Goal: Task Accomplishment & Management: Manage account settings

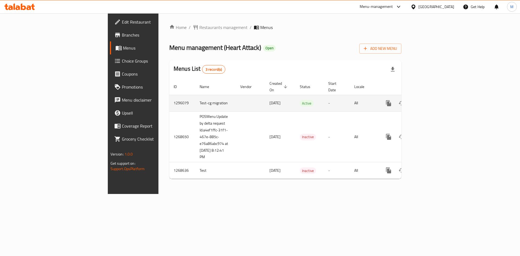
click at [438, 95] on td "enhanced table" at bounding box center [408, 103] width 61 height 17
click at [431, 100] on icon "enhanced table" at bounding box center [427, 103] width 6 height 6
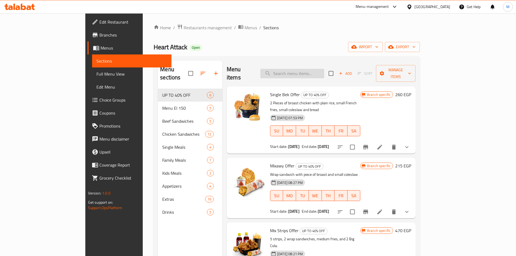
click at [308, 70] on input "search" at bounding box center [292, 73] width 64 height 9
paste input "Big Win Offer"
type input "Big Win Offer"
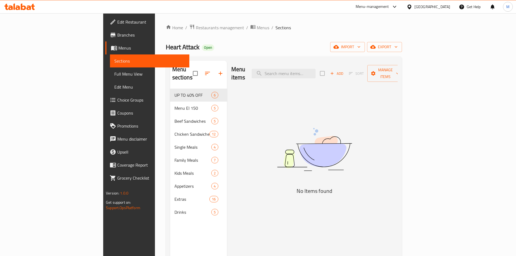
paste input "Big Win Offer"
click at [316, 72] on input "Big Win Offer" at bounding box center [284, 73] width 64 height 9
paste input "Kingawy"
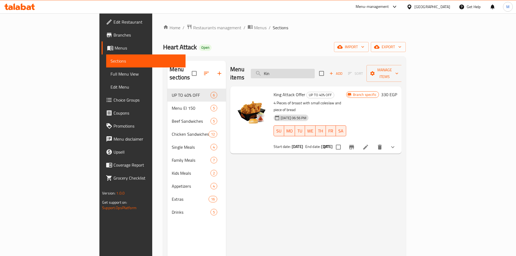
click at [315, 69] on input "Kin" at bounding box center [283, 73] width 64 height 9
paste input "[PERSON_NAME]"
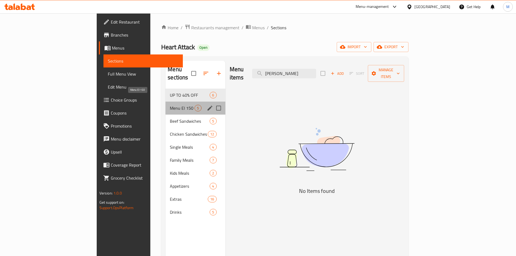
click at [170, 105] on span "Menu El 150" at bounding box center [182, 108] width 25 height 6
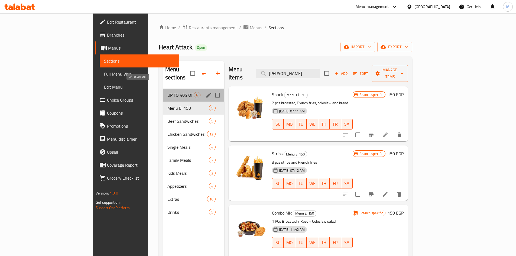
click at [167, 92] on span "UP TO 40% OFF" at bounding box center [180, 95] width 26 height 6
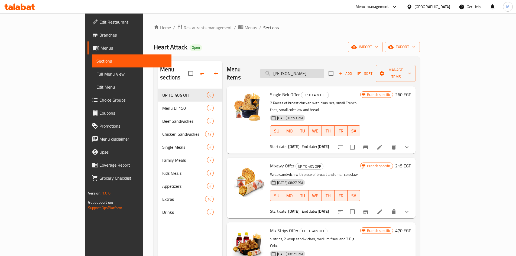
click at [324, 69] on input "[PERSON_NAME]" at bounding box center [292, 73] width 64 height 9
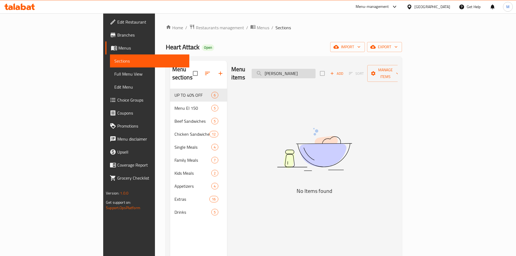
click at [290, 69] on input "[PERSON_NAME]" at bounding box center [284, 73] width 64 height 9
click at [316, 69] on input "[PERSON_NAME]" at bounding box center [284, 73] width 64 height 9
paste input "Junior"
click at [309, 70] on input "Junior" at bounding box center [284, 73] width 64 height 9
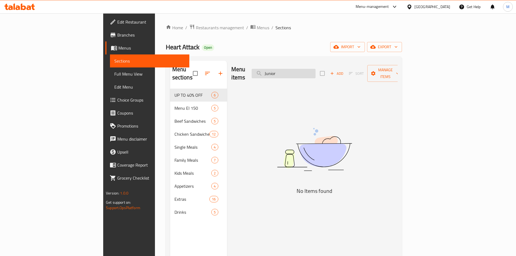
click at [309, 70] on input "Junior" at bounding box center [284, 73] width 64 height 9
paste input "Kingawy"
click at [315, 72] on input "Kingawy" at bounding box center [284, 73] width 64 height 9
paste input "Big Win"
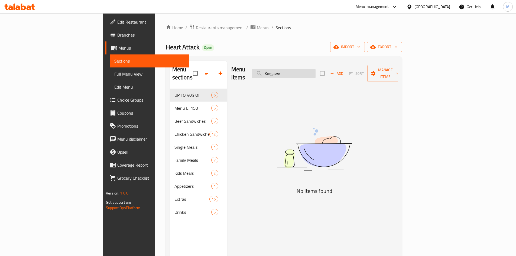
click at [315, 72] on input "Kingawy" at bounding box center [284, 73] width 64 height 9
type input "Big Win"
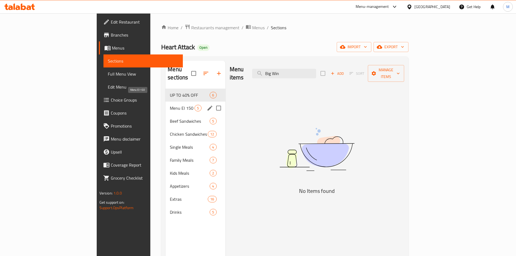
click at [170, 105] on span "Menu El 150" at bounding box center [182, 108] width 25 height 6
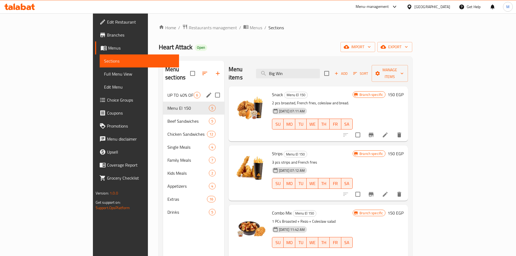
click at [163, 92] on div "UP TO 40% OFF 6" at bounding box center [193, 95] width 61 height 13
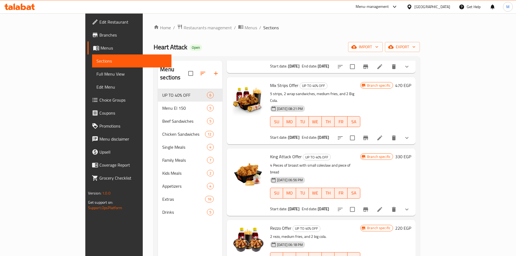
click at [154, 48] on span "Heart Attack" at bounding box center [171, 47] width 34 height 12
copy span "Heart Attack"
drag, startPoint x: 147, startPoint y: 23, endPoint x: 151, endPoint y: 26, distance: 5.3
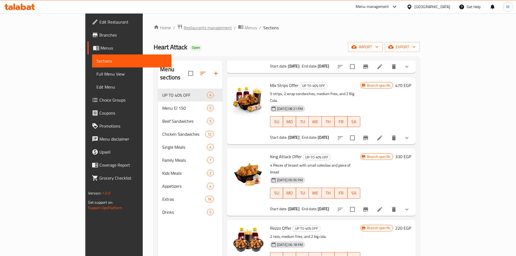
click at [147, 23] on div "Home / Restaurants management / Menus / Sections Heart Attack Open import expor…" at bounding box center [287, 172] width 288 height 318
click at [184, 26] on span "Restaurants management" at bounding box center [208, 27] width 48 height 6
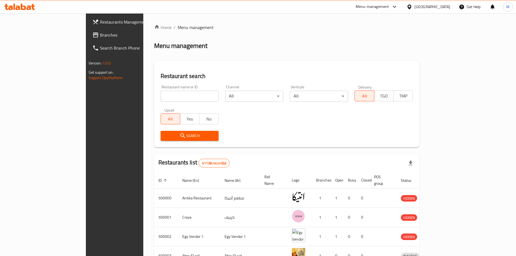
click at [161, 93] on input "search" at bounding box center [190, 96] width 58 height 11
type input "Abu Auf"
click button "Search" at bounding box center [190, 136] width 58 height 10
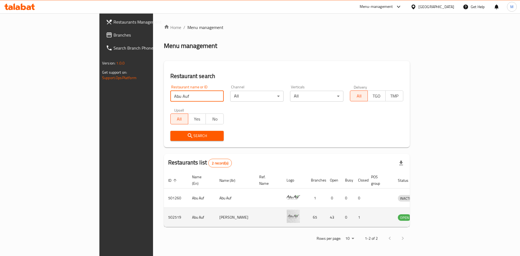
click at [433, 215] on icon "enhanced table" at bounding box center [430, 217] width 6 height 5
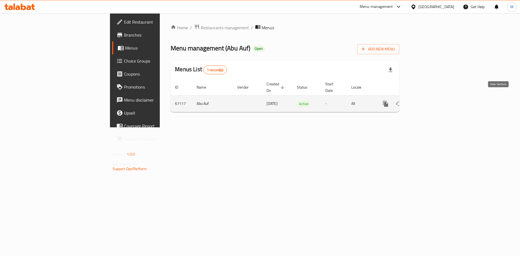
click at [428, 100] on icon "enhanced table" at bounding box center [424, 103] width 6 height 6
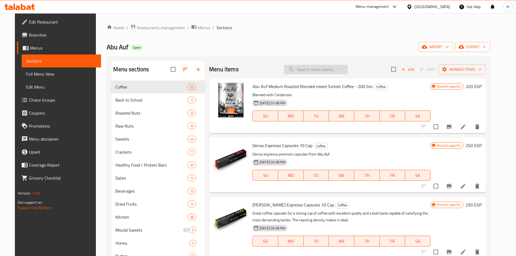
click at [306, 73] on input "search" at bounding box center [316, 69] width 64 height 9
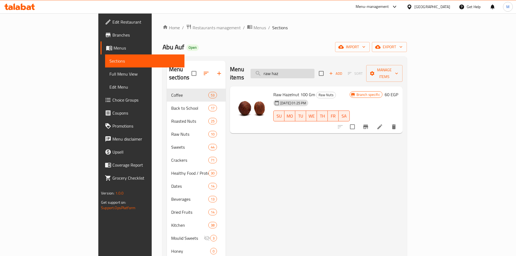
click at [314, 69] on input "raw haz" at bounding box center [283, 73] width 64 height 9
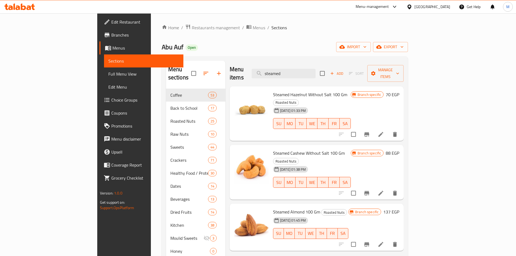
type input "steamed"
click at [414, 8] on div at bounding box center [411, 7] width 8 height 6
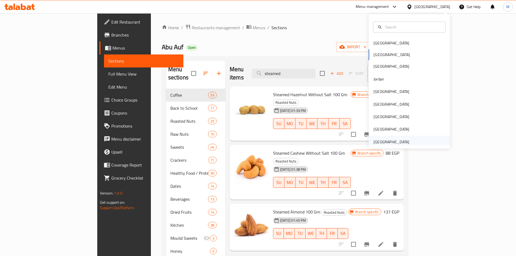
click at [393, 142] on div "[GEOGRAPHIC_DATA]" at bounding box center [391, 142] width 36 height 6
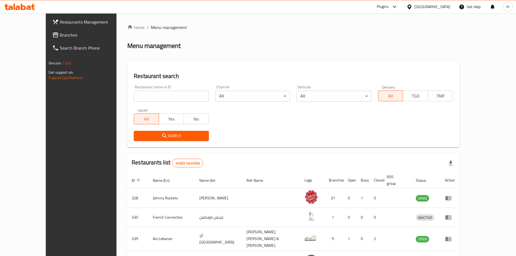
click at [147, 98] on input "search" at bounding box center [171, 96] width 75 height 11
paste input "jeepneys"
click button "Search" at bounding box center [171, 136] width 75 height 10
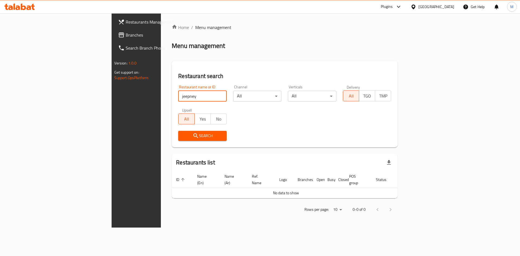
type input "jeepney"
click button "Search" at bounding box center [202, 136] width 48 height 10
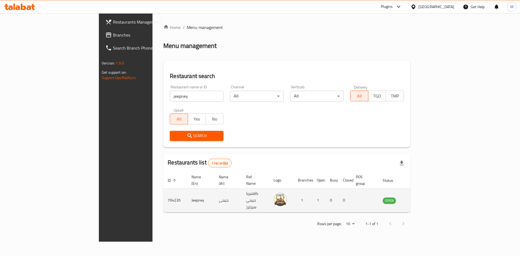
click at [425, 195] on td "enhanced table" at bounding box center [416, 200] width 19 height 24
click at [418, 197] on icon "enhanced table" at bounding box center [414, 200] width 6 height 6
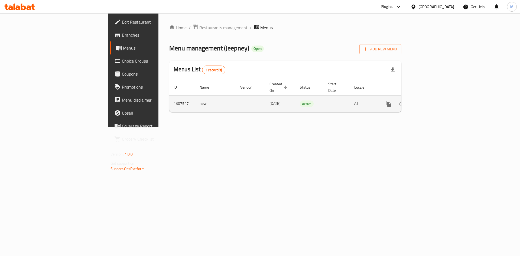
click at [431, 100] on icon "enhanced table" at bounding box center [427, 103] width 6 height 6
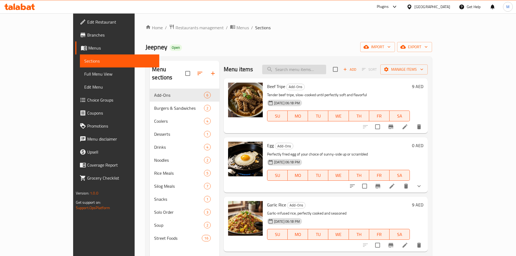
click at [326, 73] on input "search" at bounding box center [294, 69] width 64 height 9
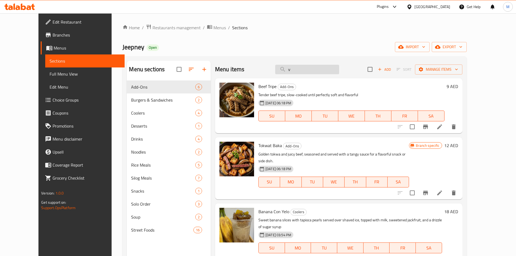
click at [330, 71] on input "v" at bounding box center [307, 69] width 64 height 9
paste input "[DEMOGRAPHIC_DATA]"
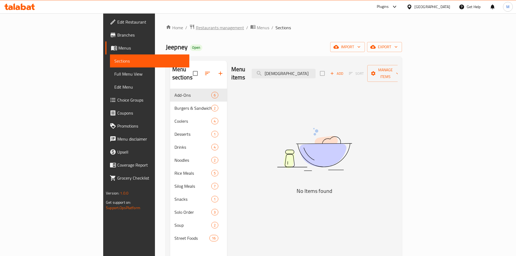
type input "[DEMOGRAPHIC_DATA]"
click at [196, 25] on span "Restaurants management" at bounding box center [220, 27] width 48 height 6
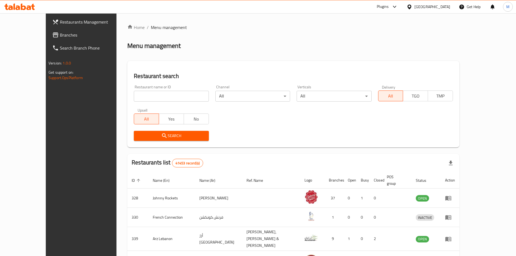
click at [165, 92] on input "search" at bounding box center [171, 96] width 75 height 11
paste input "[DEMOGRAPHIC_DATA]"
click button "Search" at bounding box center [171, 136] width 75 height 10
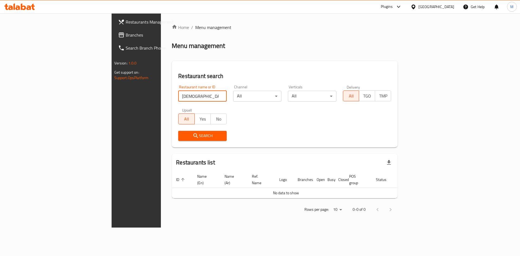
click at [178, 95] on input "[DEMOGRAPHIC_DATA]" at bounding box center [202, 96] width 48 height 11
type input "Cubanos"
click button "Search" at bounding box center [202, 136] width 48 height 10
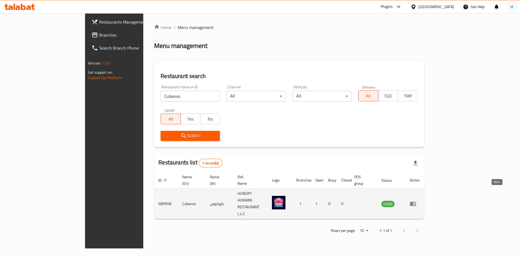
click at [416, 200] on icon "enhanced table" at bounding box center [413, 203] width 6 height 6
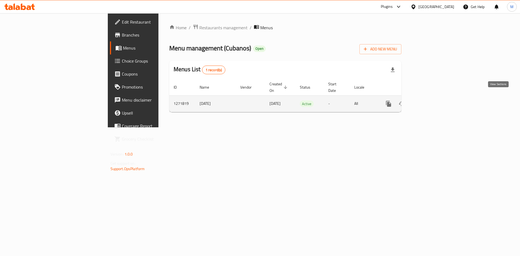
click at [434, 97] on link "enhanced table" at bounding box center [427, 103] width 13 height 13
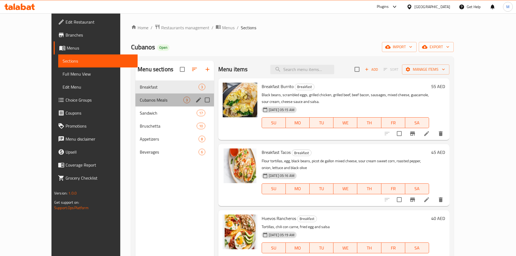
click at [144, 96] on div "Cubanos Meals 3" at bounding box center [174, 99] width 79 height 13
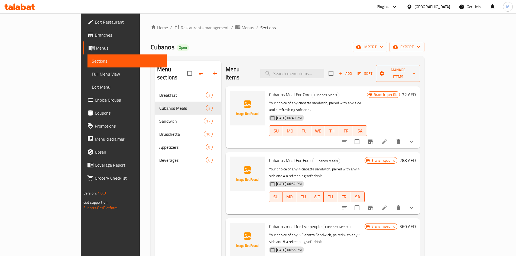
click at [373, 139] on icon "Branch-specific-item" at bounding box center [370, 141] width 5 height 4
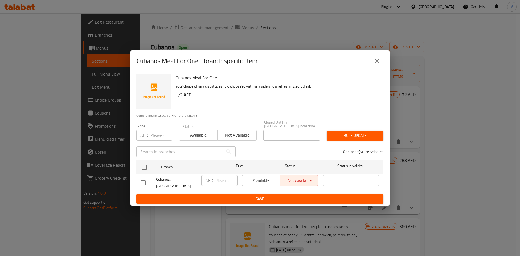
drag, startPoint x: 388, startPoint y: 74, endPoint x: 379, endPoint y: 66, distance: 12.3
click at [385, 73] on div "Cubanos Meal For One - branch specific item Cubanos Meal For One Your choice of…" at bounding box center [260, 128] width 260 height 156
click at [379, 64] on icon "close" at bounding box center [377, 61] width 6 height 6
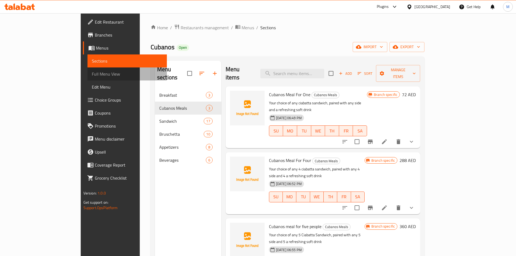
click at [92, 76] on span "Full Menu View" at bounding box center [127, 74] width 71 height 6
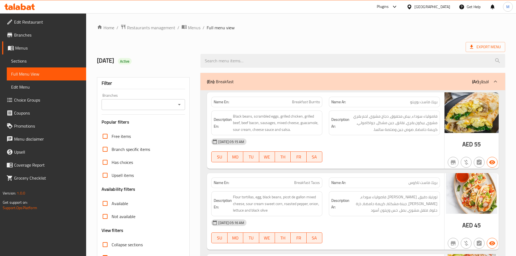
click at [180, 108] on icon "Open" at bounding box center [179, 104] width 6 height 6
click at [167, 129] on li "⁠Cubanos, [GEOGRAPHIC_DATA]" at bounding box center [143, 128] width 84 height 10
type input "⁠Cubanos, [GEOGRAPHIC_DATA]"
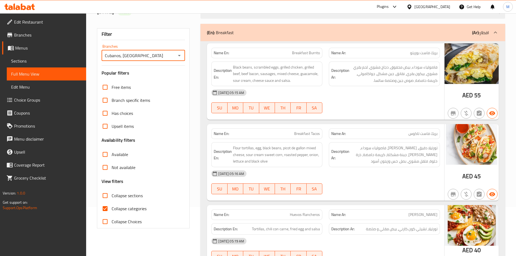
scroll to position [54, 0]
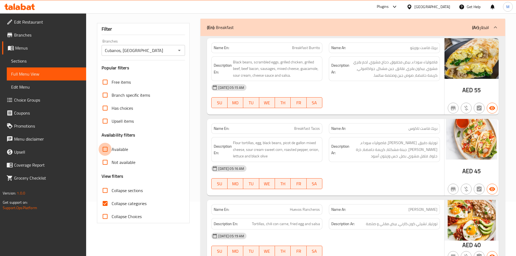
click at [105, 153] on input "Available" at bounding box center [105, 149] width 13 height 13
click at [105, 145] on input "Available" at bounding box center [105, 149] width 13 height 13
checkbox input "false"
click at [105, 164] on input "Not available" at bounding box center [105, 162] width 13 height 13
checkbox input "true"
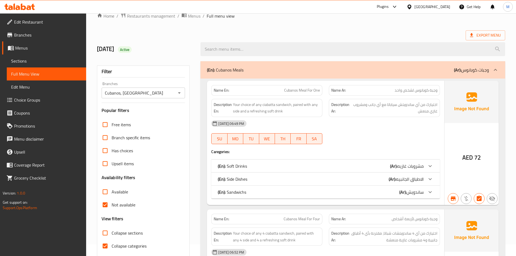
scroll to position [0, 0]
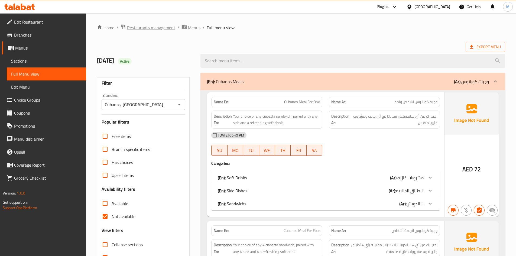
click at [144, 25] on span "Restaurants management" at bounding box center [151, 27] width 48 height 6
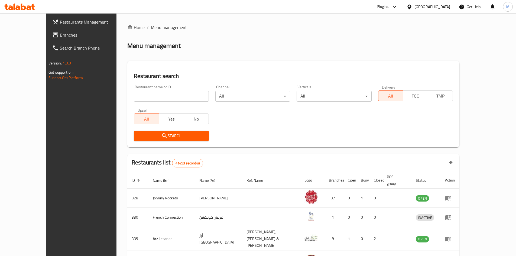
click at [175, 93] on input "search" at bounding box center [171, 96] width 75 height 11
paste input "souvlaki"
type input "souvlaki"
click button "Search" at bounding box center [171, 136] width 75 height 10
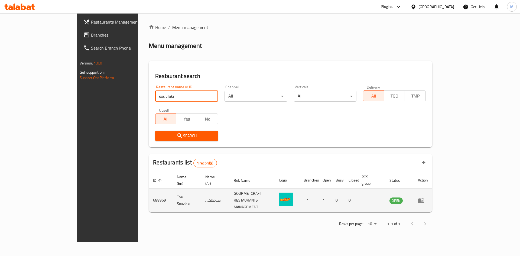
click at [424, 197] on icon "enhanced table" at bounding box center [421, 200] width 6 height 6
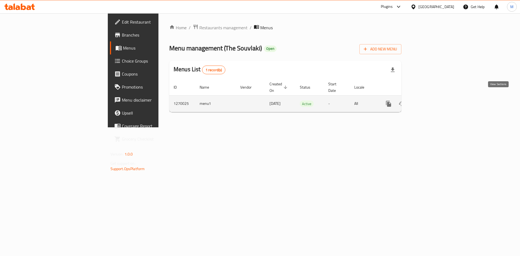
click at [430, 101] on icon "enhanced table" at bounding box center [427, 103] width 5 height 5
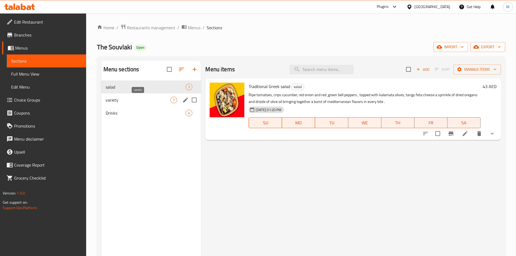
click at [145, 101] on span "variety" at bounding box center [138, 100] width 65 height 6
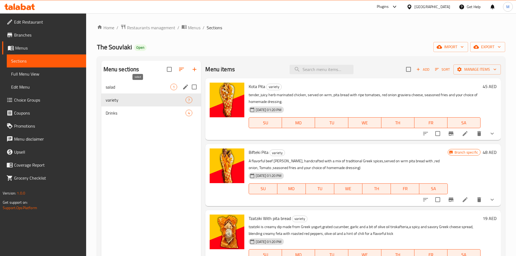
click at [146, 89] on span "salad" at bounding box center [138, 87] width 65 height 6
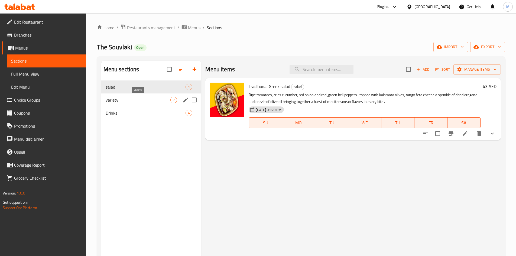
click at [145, 101] on span "variety" at bounding box center [138, 100] width 65 height 6
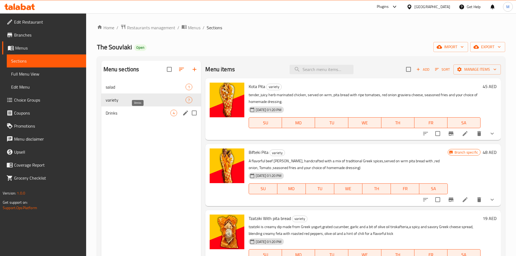
click at [145, 113] on span "Drinks" at bounding box center [138, 113] width 65 height 6
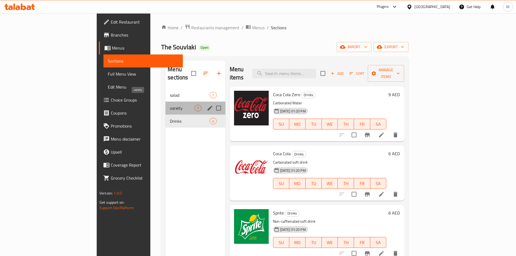
click at [170, 105] on span "variety" at bounding box center [182, 108] width 25 height 6
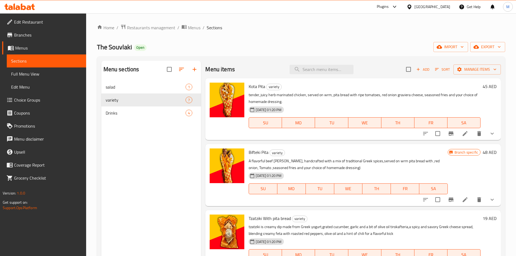
click at [115, 48] on span "The Souvlaki" at bounding box center [114, 47] width 35 height 12
copy span "The Souvlaki"
click at [313, 69] on input "search" at bounding box center [322, 69] width 64 height 9
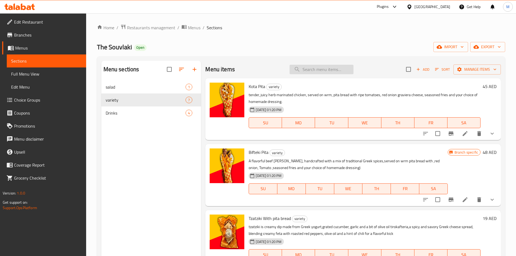
paste input "Traditional Greek salad"
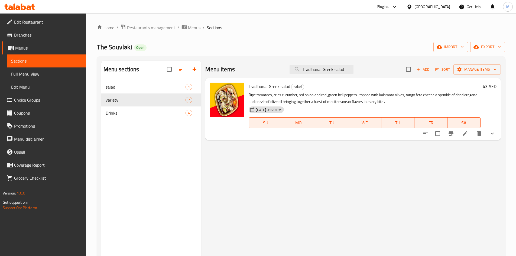
type input "Traditional Greek salad"
click at [116, 76] on div "Menu sections" at bounding box center [151, 70] width 100 height 18
click at [121, 89] on span "salad" at bounding box center [146, 87] width 80 height 6
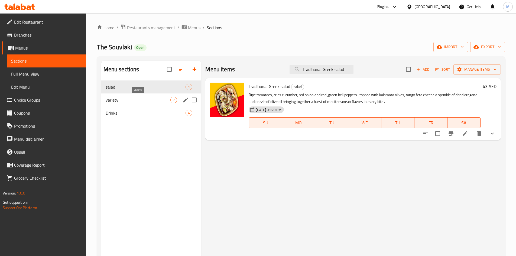
click at [135, 101] on span "variety" at bounding box center [138, 100] width 65 height 6
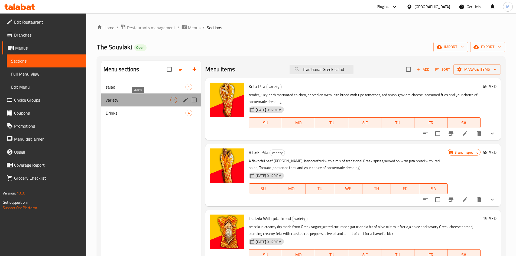
click at [156, 102] on span "variety" at bounding box center [138, 100] width 65 height 6
click at [155, 165] on div "Menu sections salad 1 variety 7 Drinks 4" at bounding box center [151, 189] width 100 height 256
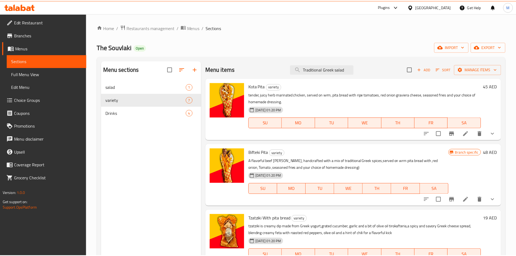
scroll to position [76, 0]
